Goal: Transaction & Acquisition: Purchase product/service

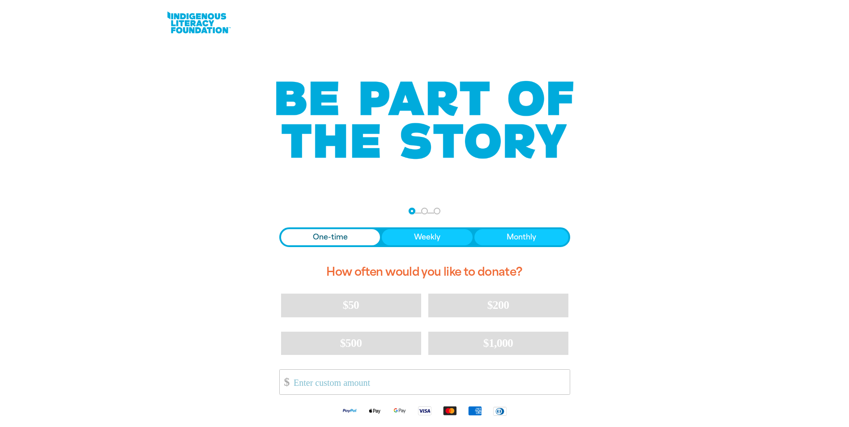
click at [333, 239] on span "One-time" at bounding box center [330, 237] width 35 height 11
click at [344, 389] on input "Other Amount" at bounding box center [428, 382] width 282 height 25
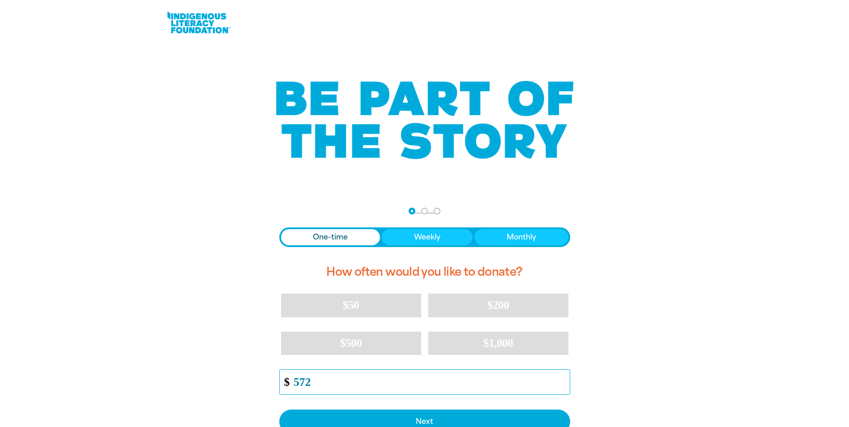
scroll to position [134, 0]
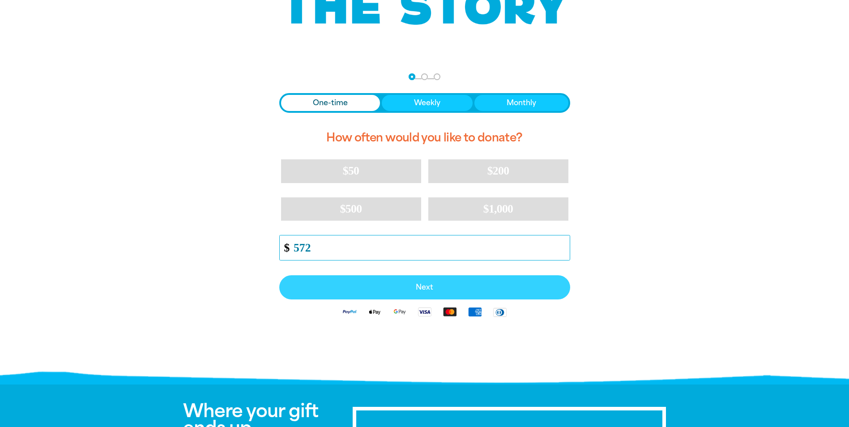
type input "572"
click at [432, 284] on span "Next" at bounding box center [424, 287] width 271 height 7
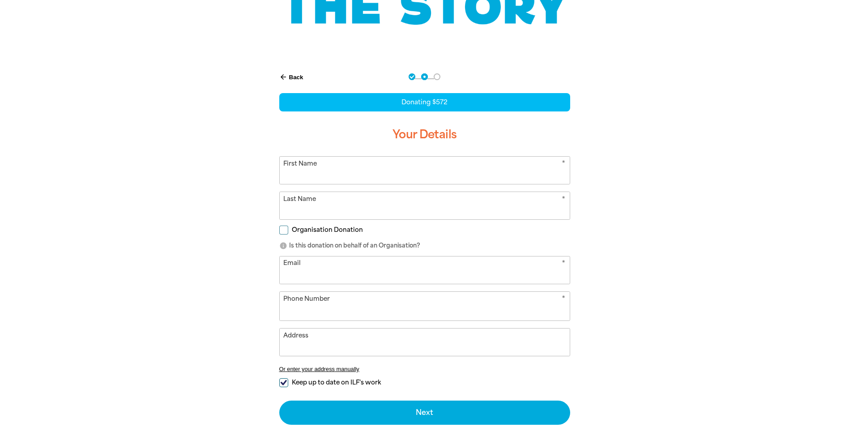
select select "AU"
click at [333, 176] on input "First Name" at bounding box center [425, 170] width 290 height 27
type input "[PERSON_NAME]"
type input "kaur"
type input "[EMAIL_ADDRESS][DOMAIN_NAME]"
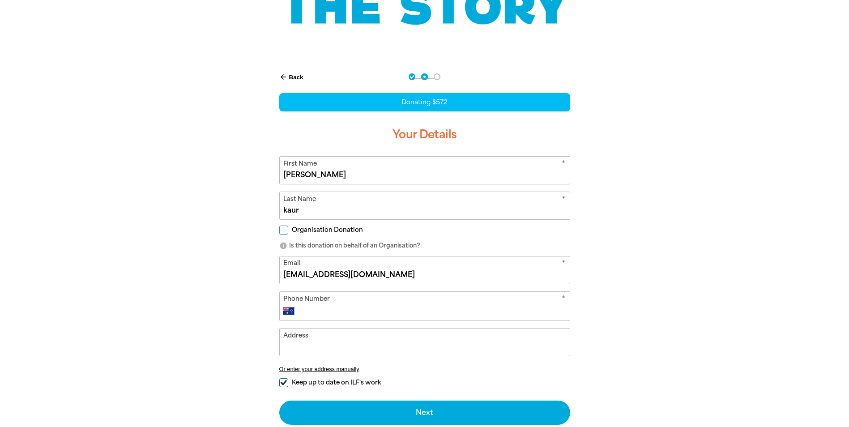
type input "[PHONE_NUMBER]"
type input "[STREET_ADDRESS]"
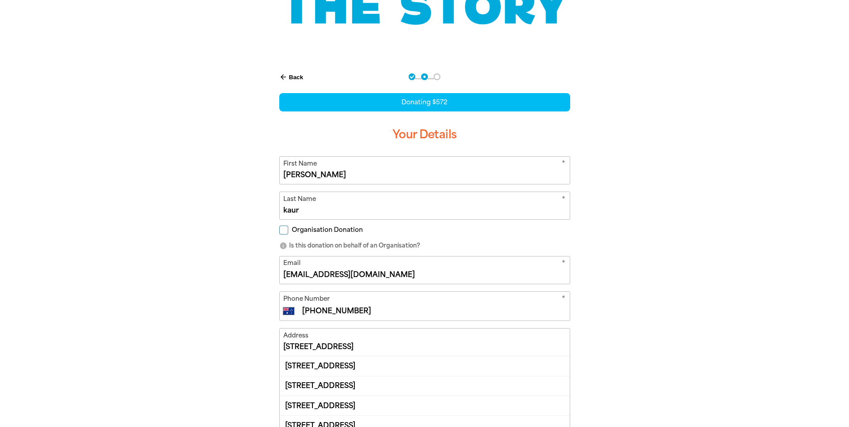
click at [335, 231] on span "Organisation Donation" at bounding box center [327, 230] width 71 height 9
click at [288, 231] on input "Organisation Donation" at bounding box center [283, 230] width 9 height 9
checkbox input "true"
select select "AU"
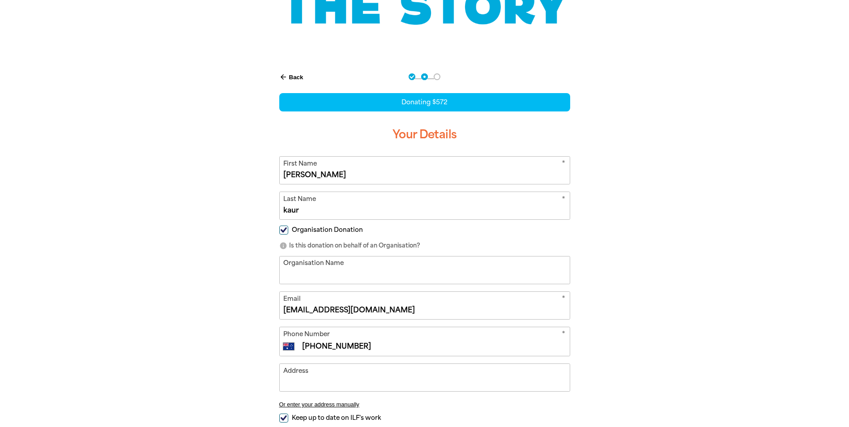
click at [353, 274] on input "Organisation Name" at bounding box center [425, 269] width 290 height 27
type input "[PERSON_NAME] High School"
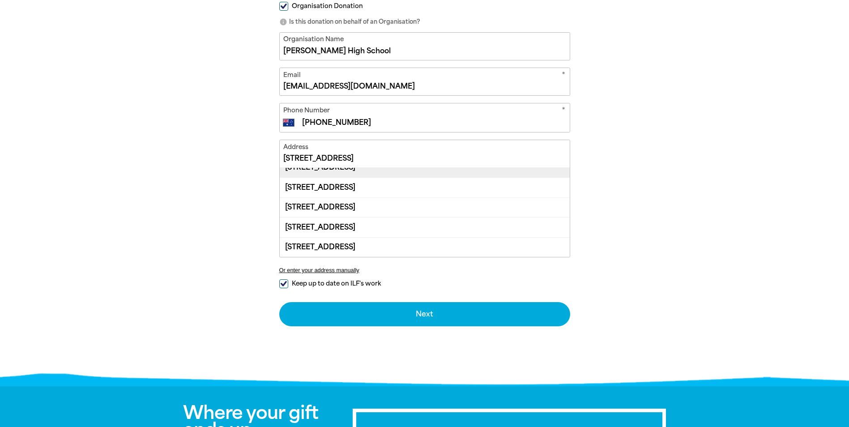
scroll to position [19, 0]
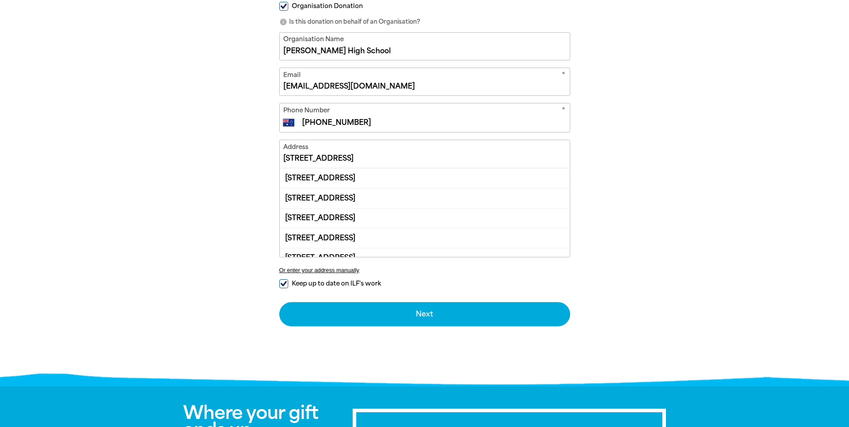
click at [306, 160] on input "[STREET_ADDRESS]" at bounding box center [425, 153] width 290 height 27
click at [401, 171] on div "[STREET_ADDRESS]" at bounding box center [425, 178] width 290 height 20
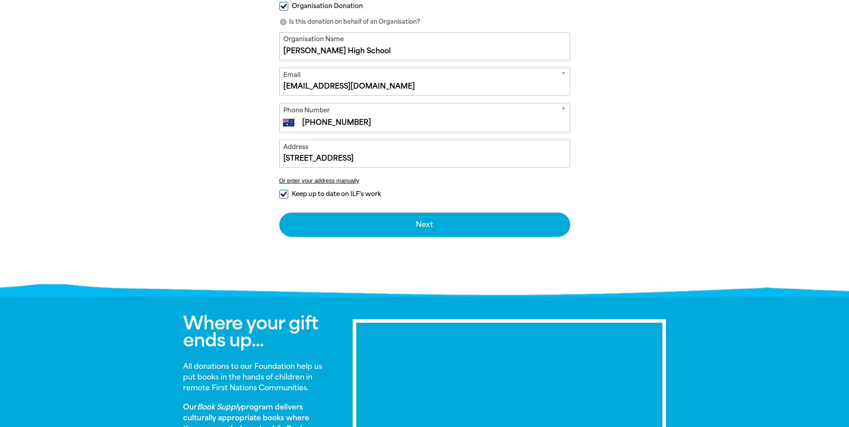
click at [368, 156] on input "[STREET_ADDRESS]" at bounding box center [425, 153] width 290 height 27
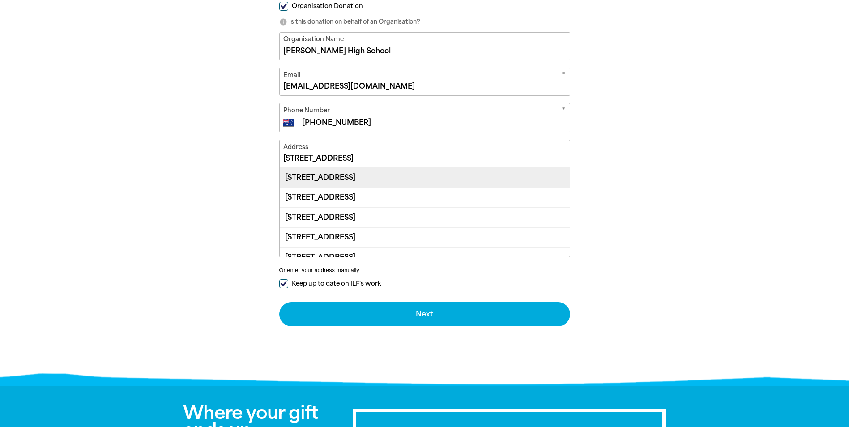
click at [385, 177] on div "[STREET_ADDRESS]" at bounding box center [425, 177] width 290 height 19
type input "[STREET_ADDRESS]"
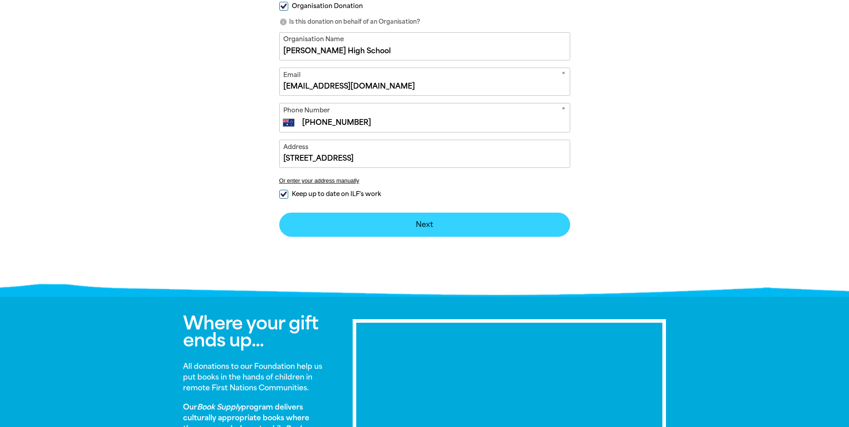
click at [406, 228] on button "Next chevron_right" at bounding box center [424, 225] width 291 height 24
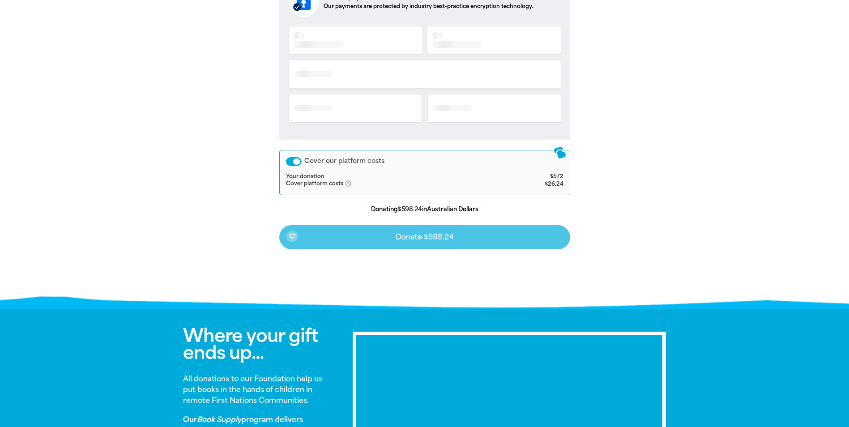
scroll to position [187, 0]
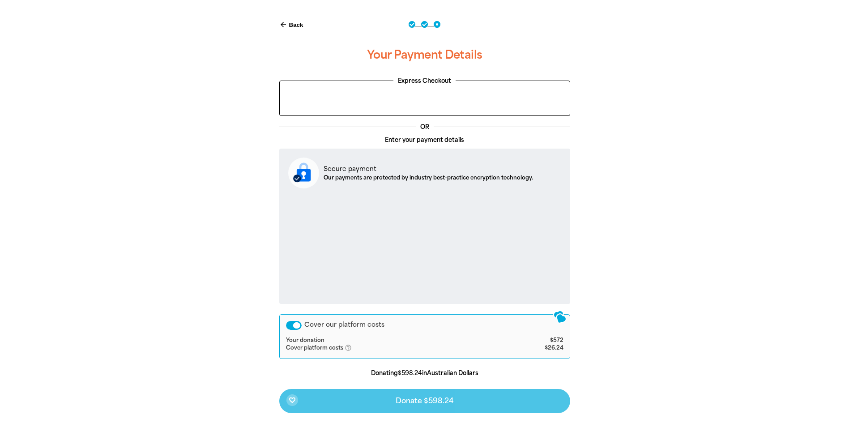
click at [296, 324] on div "Cover our platform costs" at bounding box center [294, 325] width 16 height 9
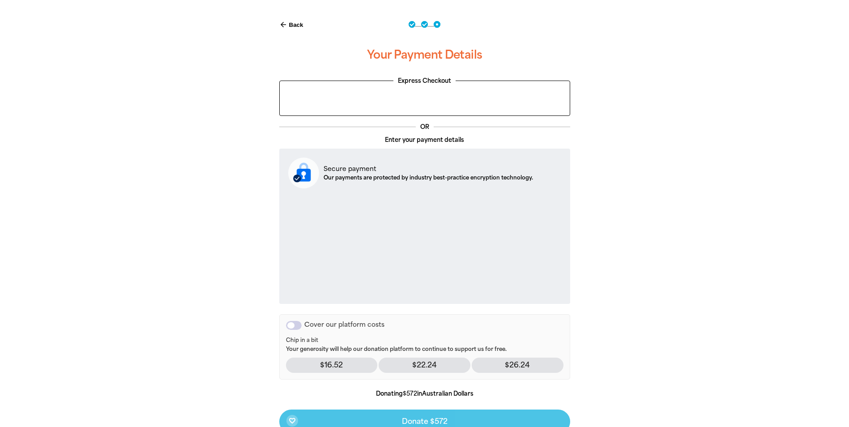
scroll to position [231, 0]
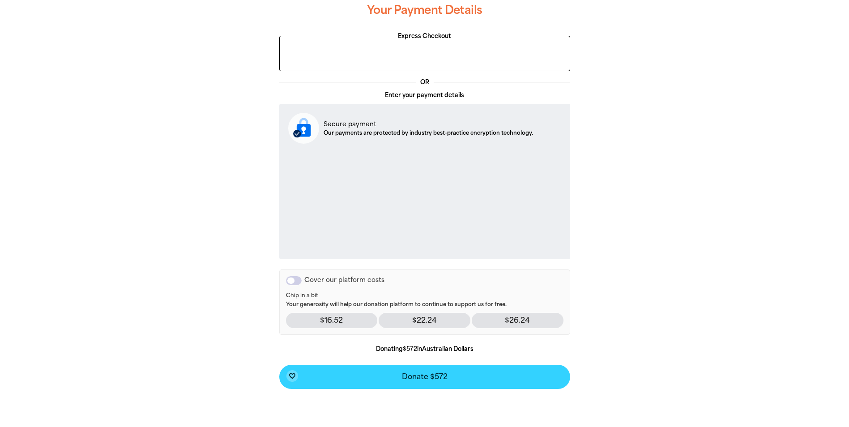
click at [438, 381] on button "favorite_border Donate $572" at bounding box center [424, 377] width 291 height 24
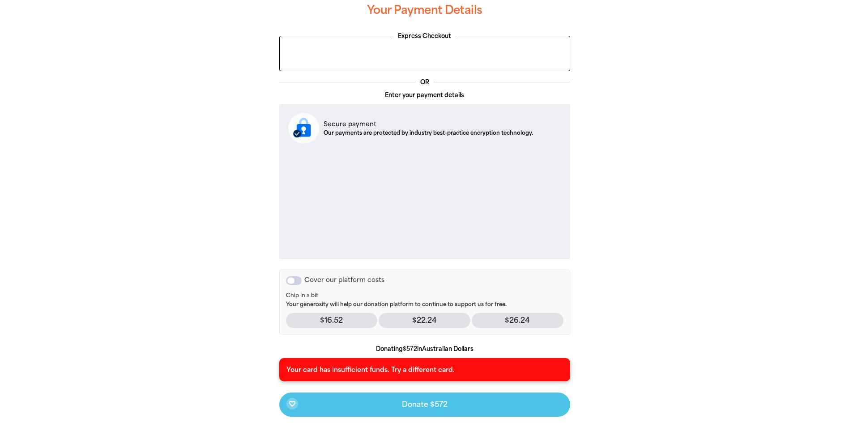
scroll to position [52, 0]
